Goal: Find specific page/section: Find specific page/section

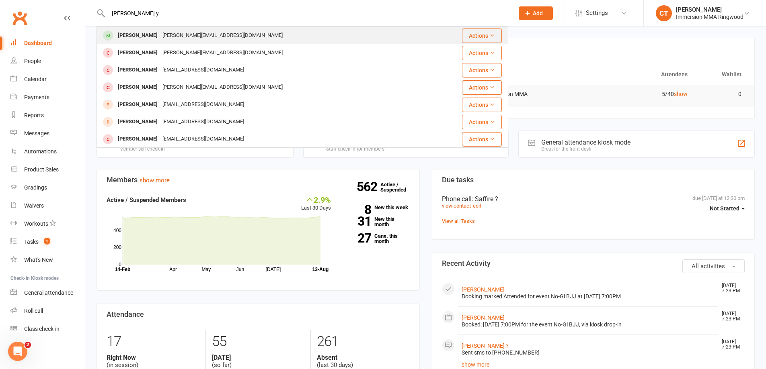
type input "[PERSON_NAME] y"
click at [169, 35] on div "[PERSON_NAME][EMAIL_ADDRESS][DOMAIN_NAME]" at bounding box center [222, 36] width 125 height 12
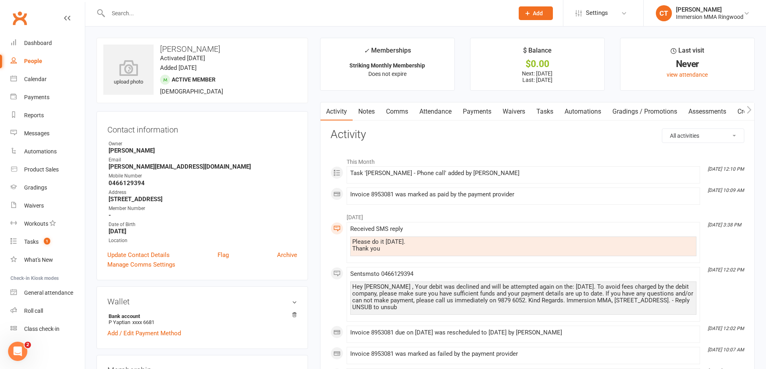
click at [367, 111] on link "Notes" at bounding box center [366, 111] width 28 height 18
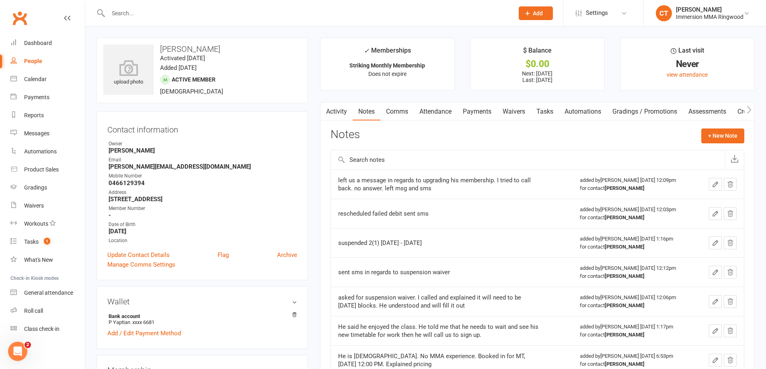
click at [456, 112] on link "Attendance" at bounding box center [435, 111] width 43 height 18
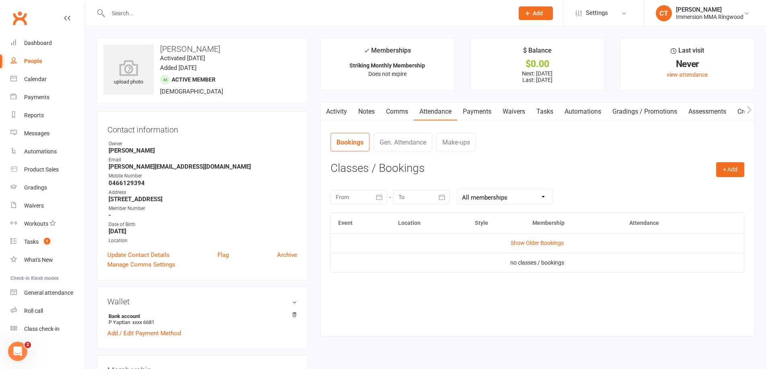
click at [481, 112] on link "Payments" at bounding box center [477, 111] width 40 height 18
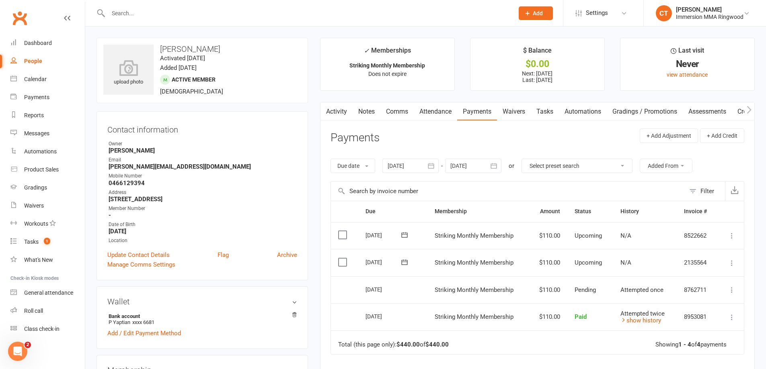
click at [371, 107] on link "Notes" at bounding box center [366, 111] width 28 height 18
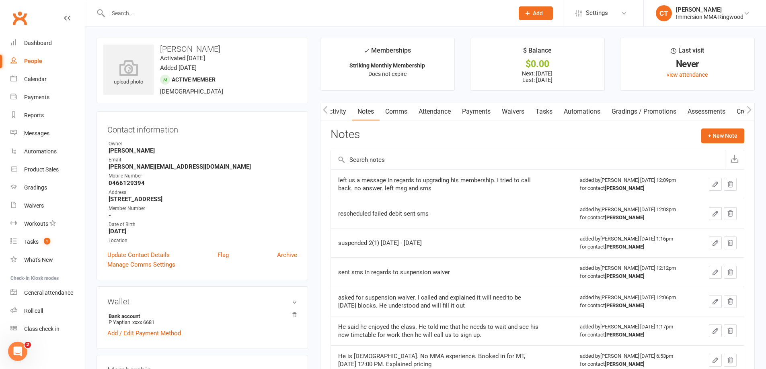
click at [474, 111] on link "Payments" at bounding box center [476, 111] width 40 height 18
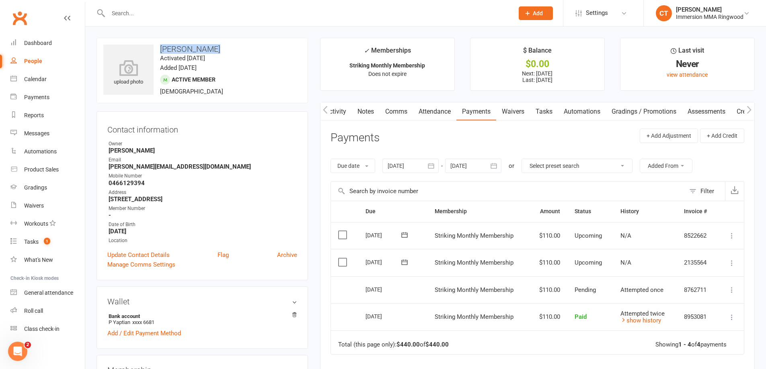
drag, startPoint x: 212, startPoint y: 50, endPoint x: 159, endPoint y: 45, distance: 53.3
click at [159, 45] on h3 "[PERSON_NAME]" at bounding box center [202, 49] width 198 height 9
copy h3 "[PERSON_NAME]"
